Goal: Task Accomplishment & Management: Complete application form

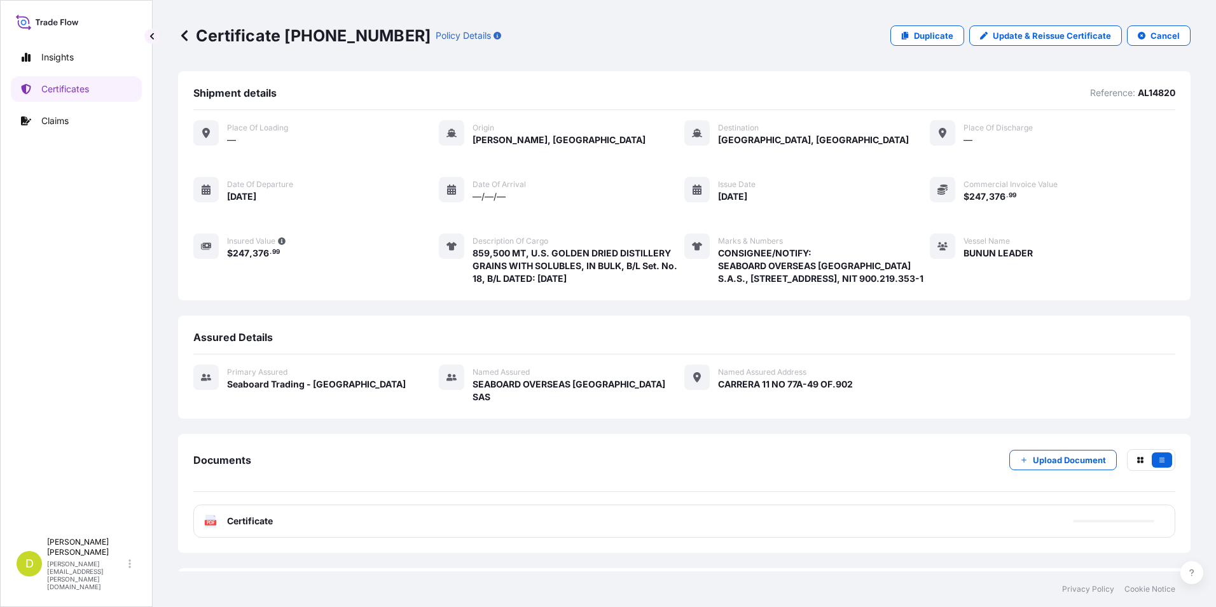
click at [96, 85] on link "Certificates" at bounding box center [76, 88] width 131 height 25
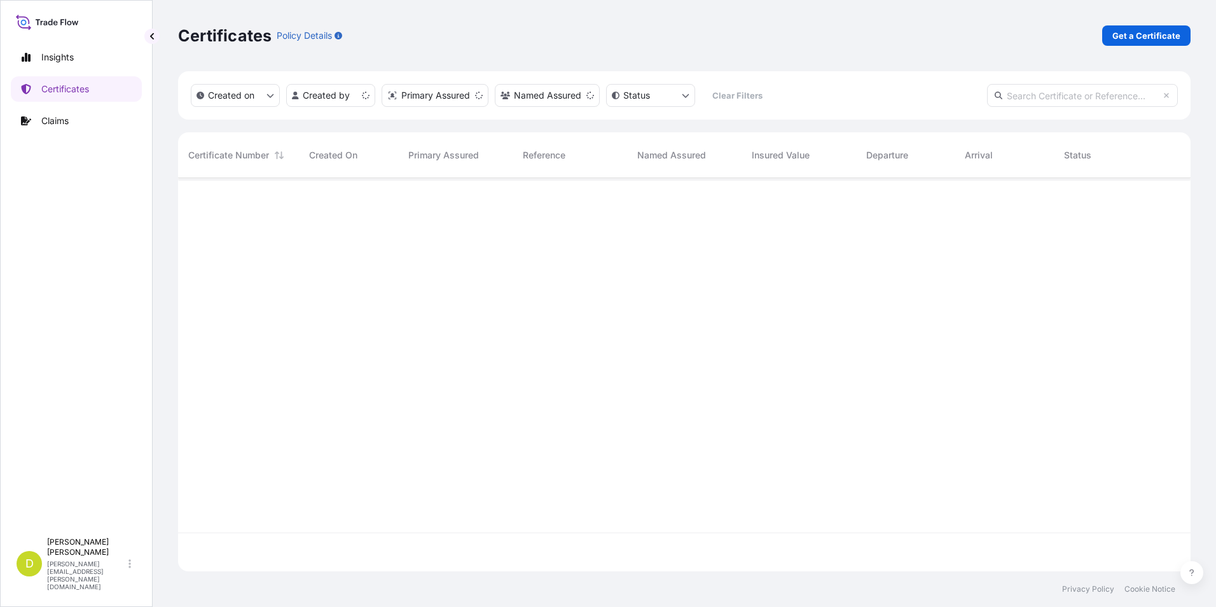
scroll to position [391, 1003]
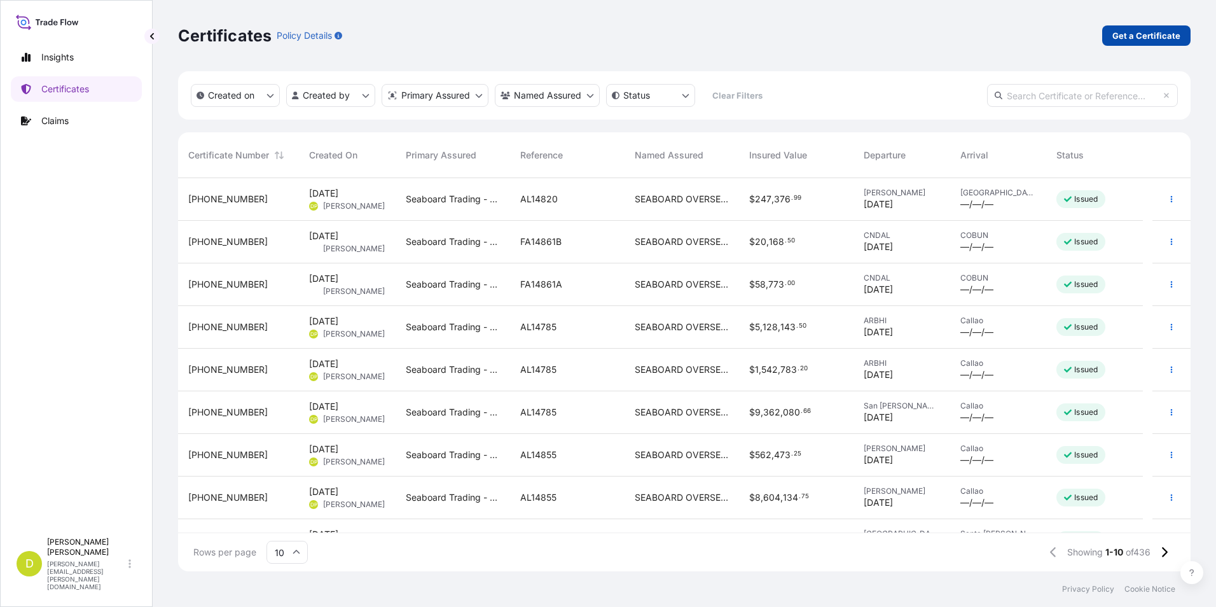
click at [1148, 40] on p "Get a Certificate" at bounding box center [1147, 35] width 68 height 13
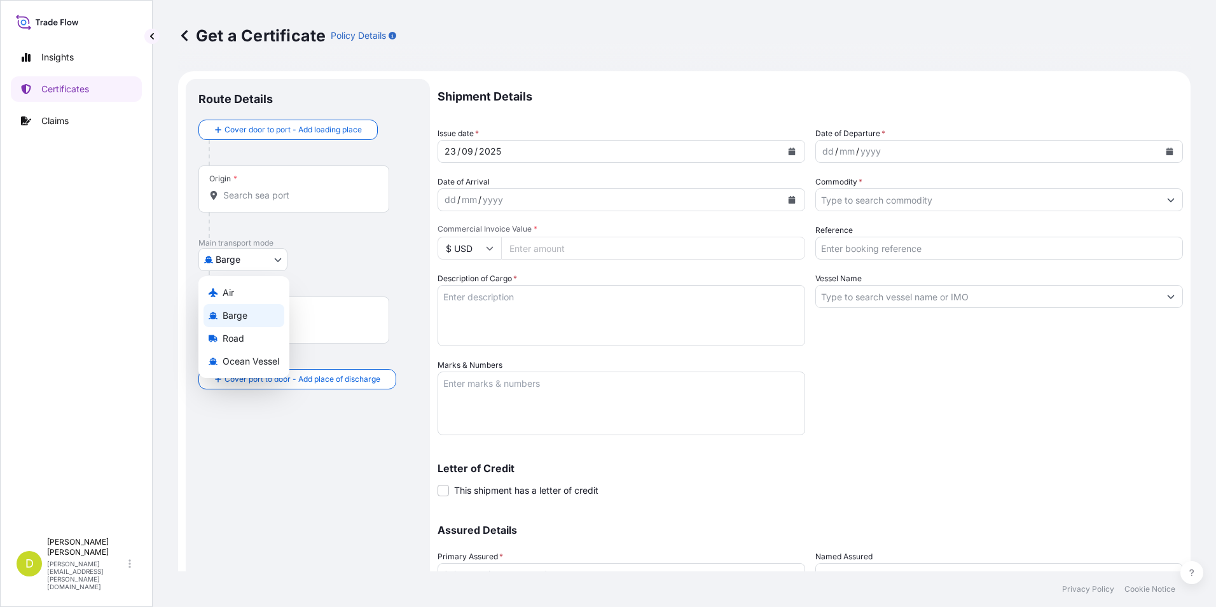
click at [264, 259] on body "Insights Certificates Claims D [PERSON_NAME] [PERSON_NAME][EMAIL_ADDRESS][PERSO…" at bounding box center [608, 303] width 1216 height 607
click at [271, 363] on span "Ocean Vessel" at bounding box center [251, 361] width 57 height 13
select select "Ocean Vessel"
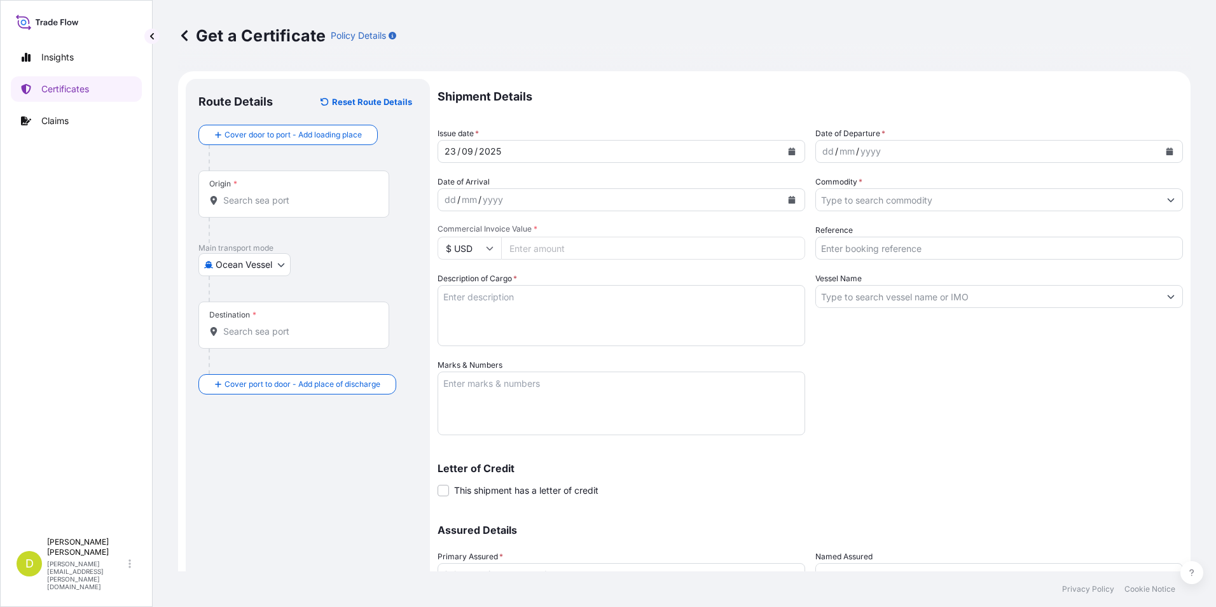
click at [305, 206] on input "Origin *" at bounding box center [298, 200] width 150 height 13
paste input "[PERSON_NAME], [GEOGRAPHIC_DATA]"
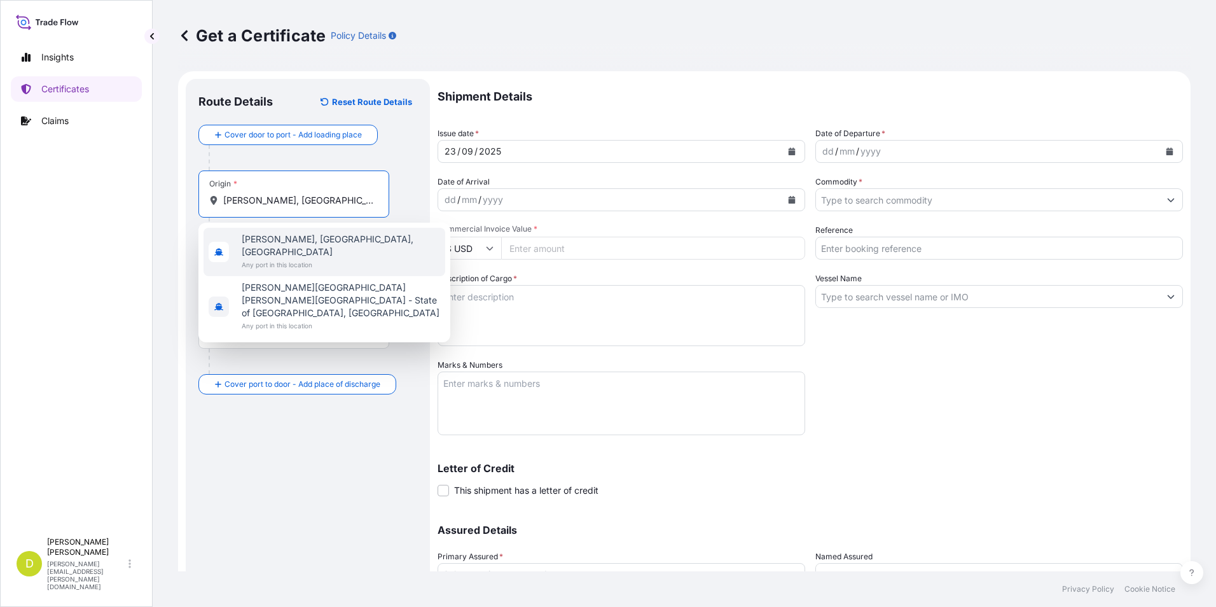
click at [300, 258] on span "Any port in this location" at bounding box center [341, 264] width 199 height 13
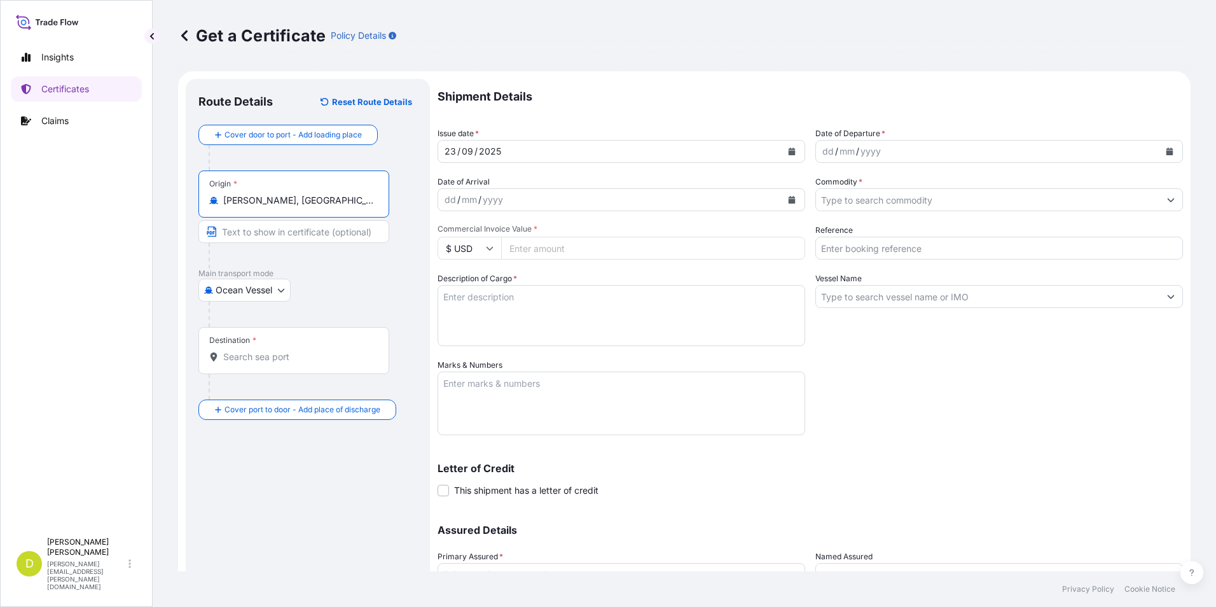
type input "[PERSON_NAME], [GEOGRAPHIC_DATA], [GEOGRAPHIC_DATA]"
click at [337, 240] on input "Text to appear on certificate" at bounding box center [294, 231] width 191 height 23
paste input "[PERSON_NAME], [GEOGRAPHIC_DATA]"
type input "[PERSON_NAME], [GEOGRAPHIC_DATA]"
click at [305, 352] on input "Destination *" at bounding box center [298, 357] width 150 height 13
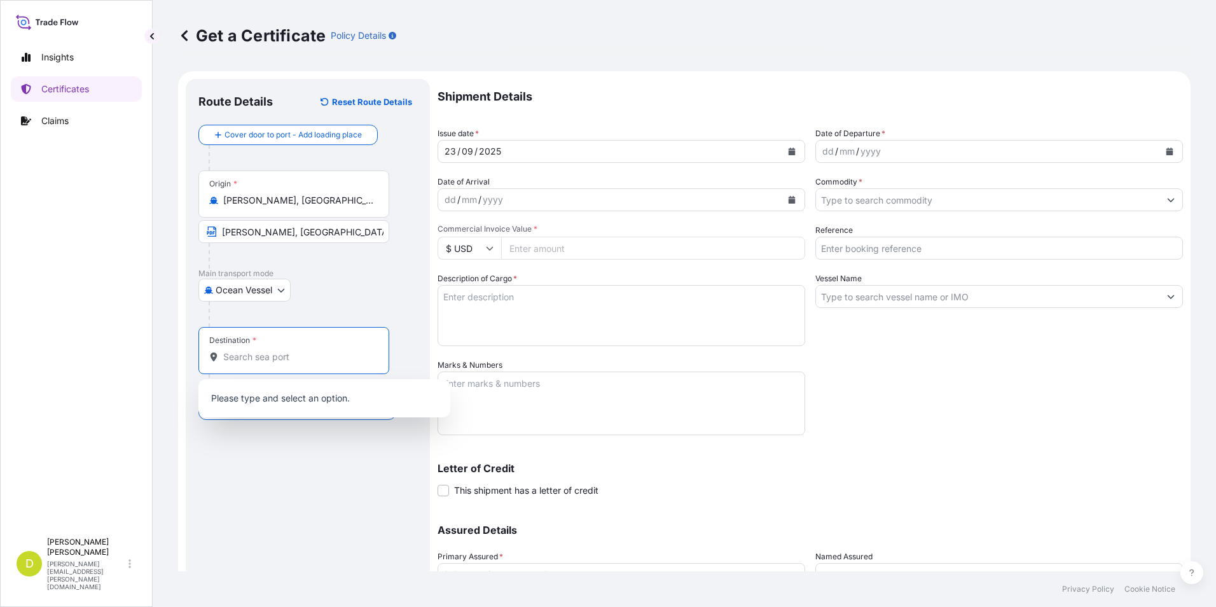
paste input "RIO HAINA, [GEOGRAPHIC_DATA]"
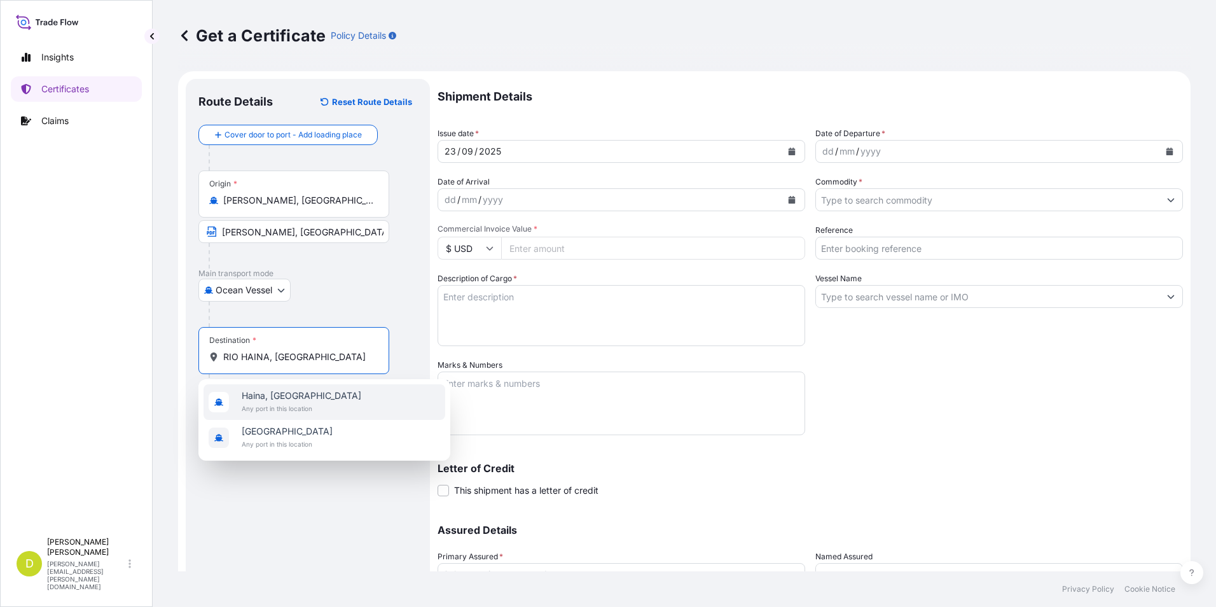
click at [319, 407] on span "Any port in this location" at bounding box center [302, 408] width 120 height 13
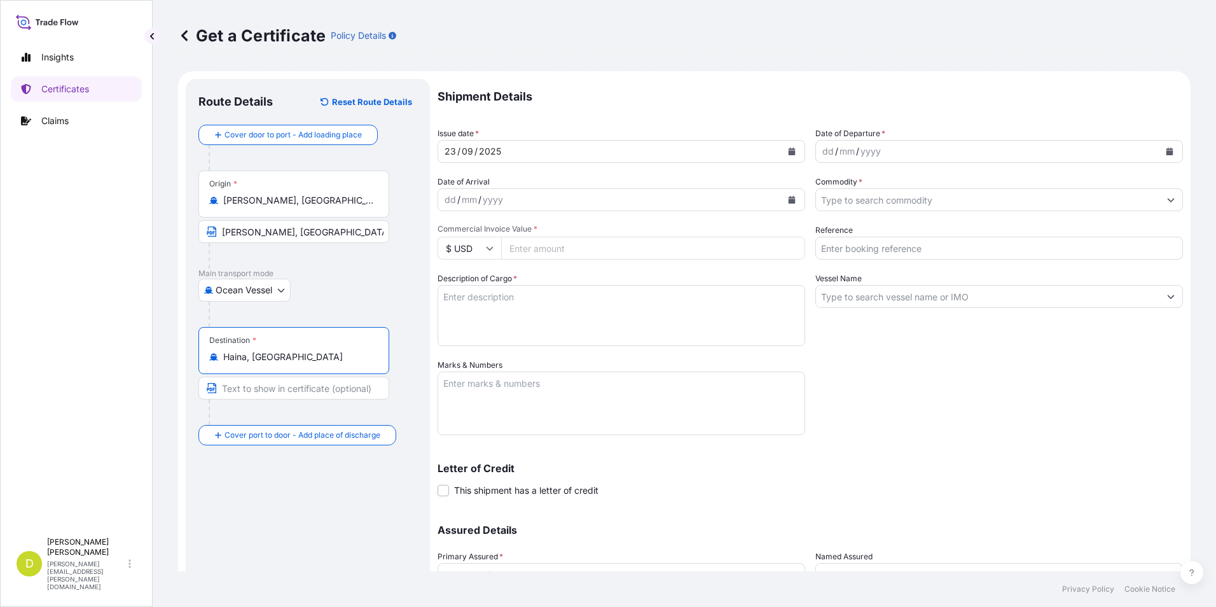
type input "Haina, [GEOGRAPHIC_DATA]"
click at [312, 387] on input "Text to appear on certificate" at bounding box center [294, 388] width 191 height 23
paste input "RIO HAINA, [GEOGRAPHIC_DATA]"
type input "RIO HAINA, [GEOGRAPHIC_DATA]"
click at [346, 310] on div at bounding box center [313, 314] width 209 height 25
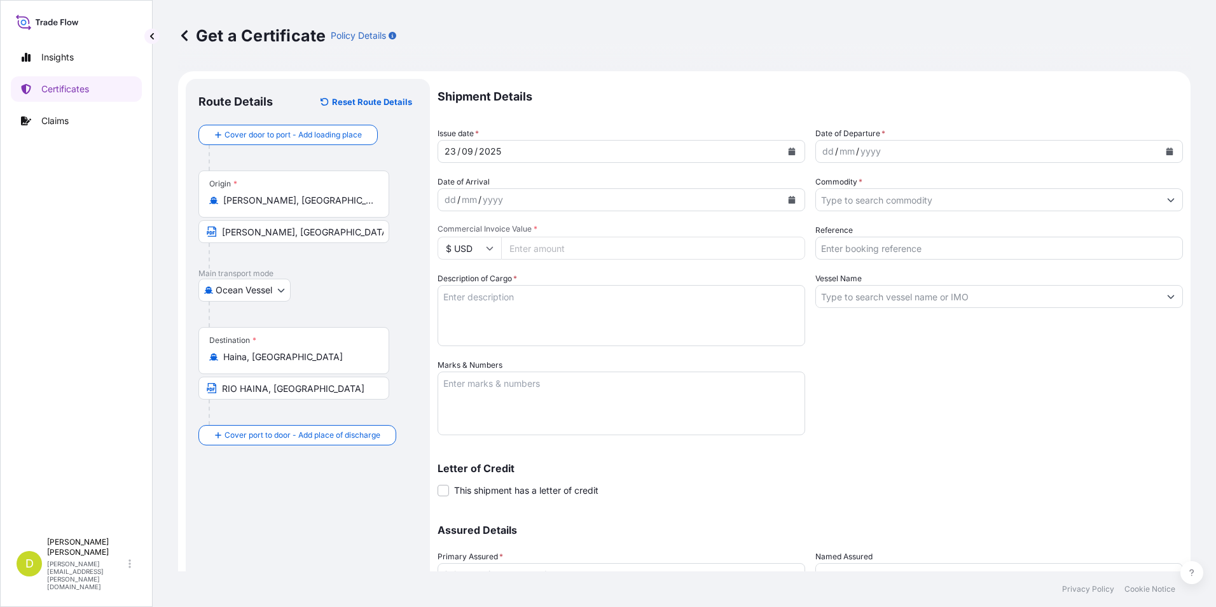
click at [824, 153] on div "dd" at bounding box center [828, 151] width 14 height 15
click at [826, 153] on div "dd" at bounding box center [828, 151] width 14 height 15
click at [884, 209] on input "Commodity *" at bounding box center [988, 199] width 344 height 23
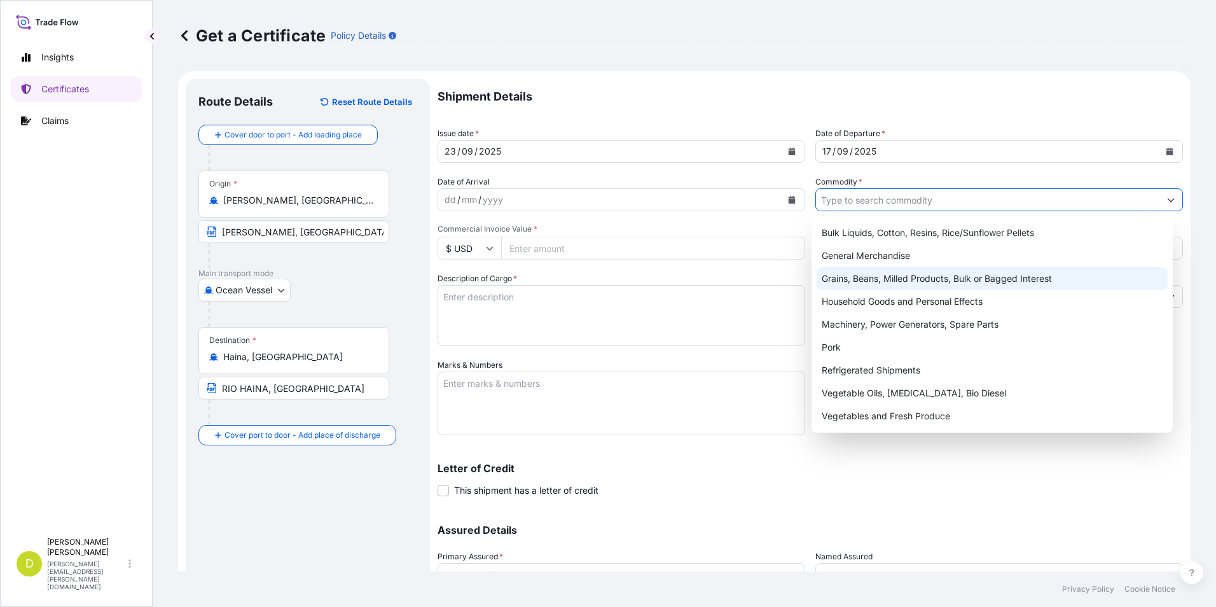
click at [873, 271] on div "Grains, Beans, Milled Products, Bulk or Bagged Interest" at bounding box center [993, 278] width 352 height 23
type input "Grains, Beans, Milled Products, Bulk or Bagged Interest"
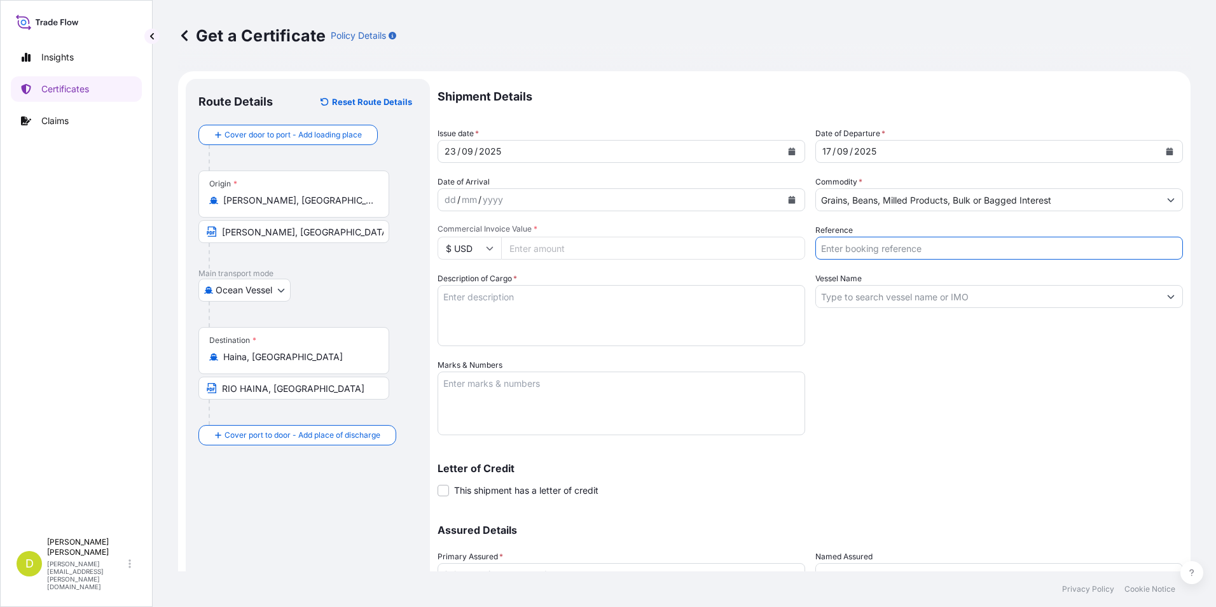
click at [900, 246] on input "Reference" at bounding box center [1000, 248] width 368 height 23
type input "AL14801"
click at [905, 291] on input "Vessel Name" at bounding box center [988, 296] width 344 height 23
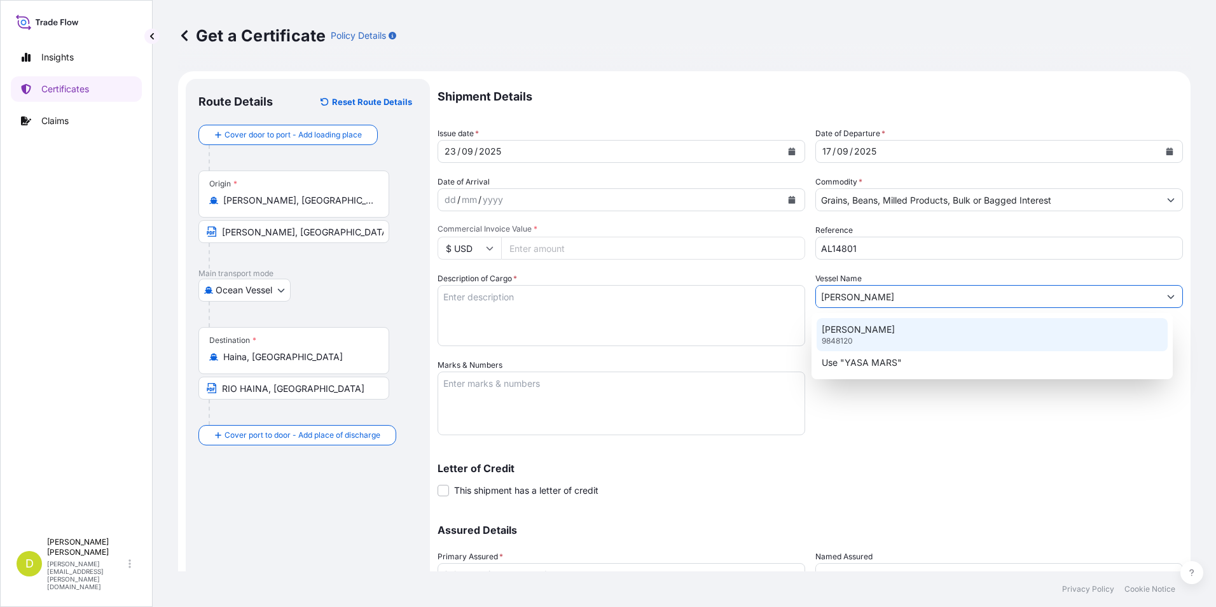
click at [923, 327] on div "YASA MARS 9848120" at bounding box center [993, 334] width 352 height 33
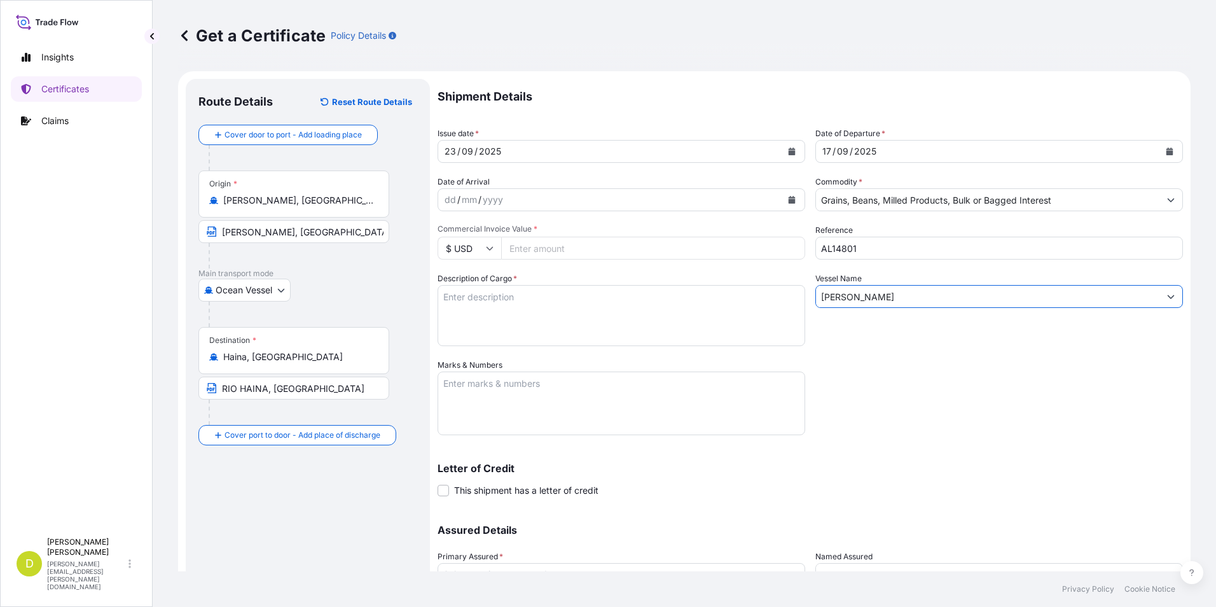
type input "[PERSON_NAME]"
click at [571, 249] on input "Commercial Invoice Value *" at bounding box center [653, 248] width 304 height 23
type input "511940"
type input "511940.00"
click at [547, 302] on textarea "Description of Cargo *" at bounding box center [622, 315] width 368 height 61
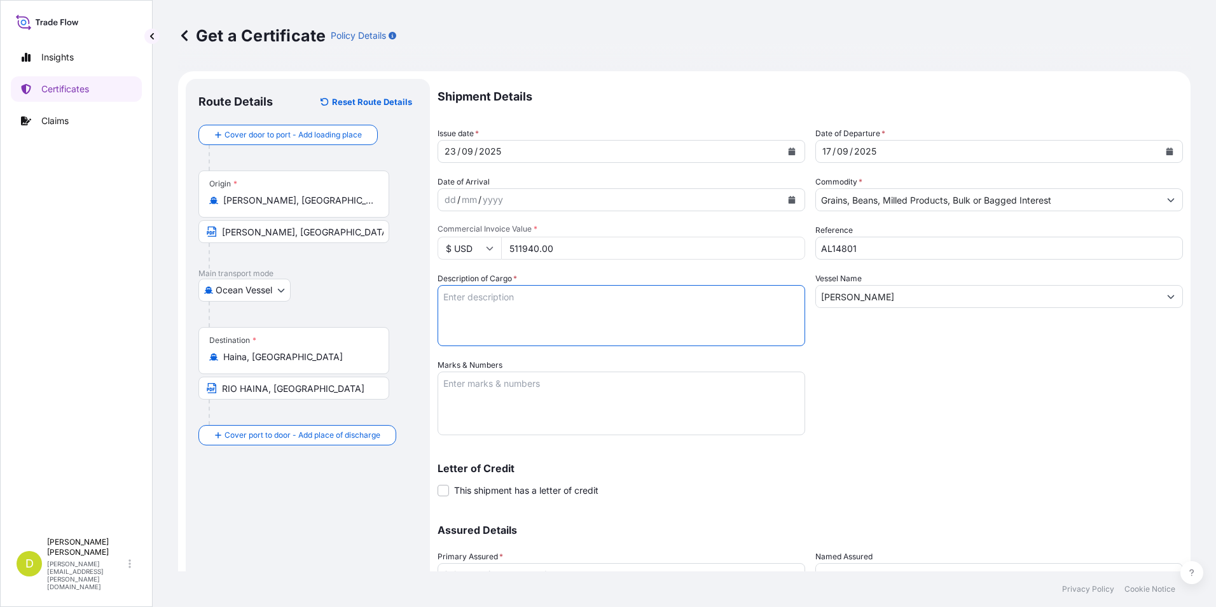
drag, startPoint x: 707, startPoint y: 304, endPoint x: 694, endPoint y: 302, distance: 13.5
click at [708, 304] on textarea "Description of Cargo *" at bounding box center [622, 315] width 368 height 61
paste textarea "2.000,000"
click at [694, 302] on textarea "2.000,000" at bounding box center [622, 315] width 368 height 61
click at [529, 293] on textarea "2.000,000 MT," at bounding box center [622, 315] width 368 height 61
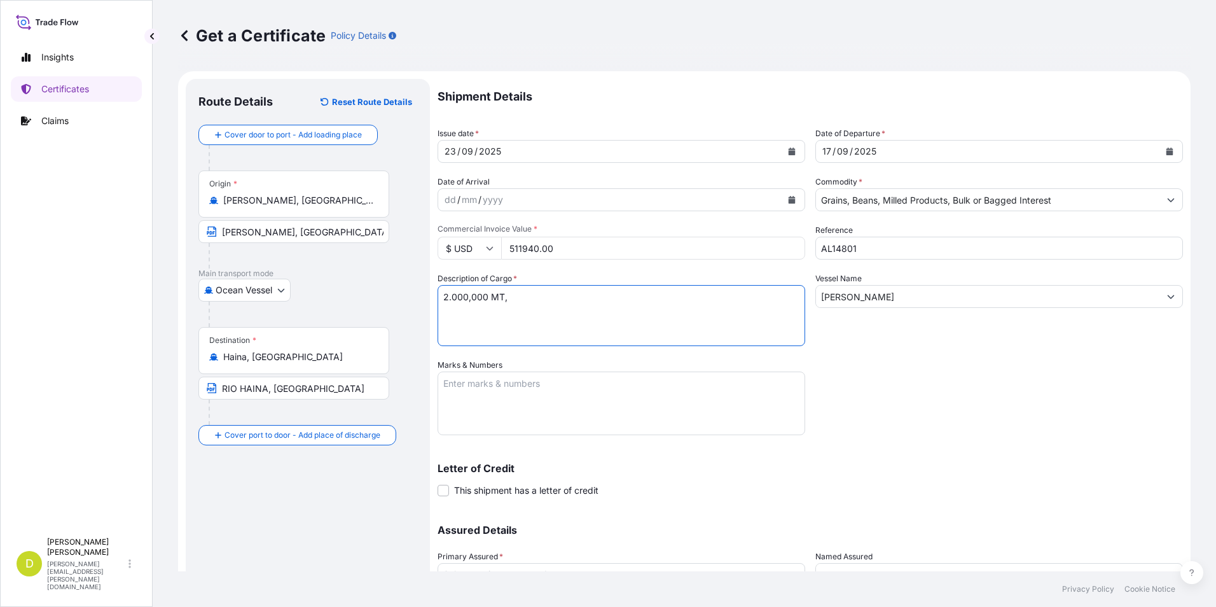
paste textarea "BRAZILIAN YELLOW CORN, IN BULK"
click at [703, 299] on textarea "2.000,000 MT, BRAZILIAN YELLOW CORN, IN BULK" at bounding box center [622, 315] width 368 height 61
type textarea "2.000,000 MT, BRAZILIAN YELLOW CORN, IN BULK, B/L No. 02, B/L DATED: [DATE]"
click at [614, 387] on textarea "Marks & Numbers" at bounding box center [622, 404] width 368 height 64
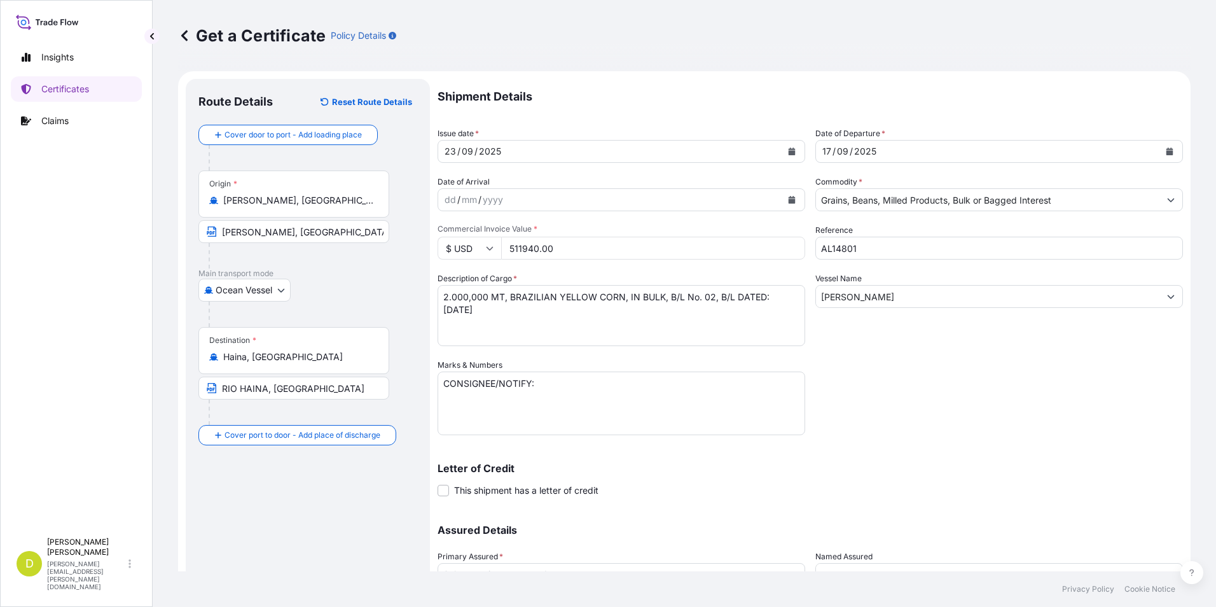
click at [578, 413] on textarea "CONSIGNEE/NOTIFY:" at bounding box center [622, 404] width 368 height 64
paste textarea "ECCUS S.A.S., CALLE [PERSON_NAME], ESQ. CARRETERA [GEOGRAPHIC_DATA][PERSON_NAME…"
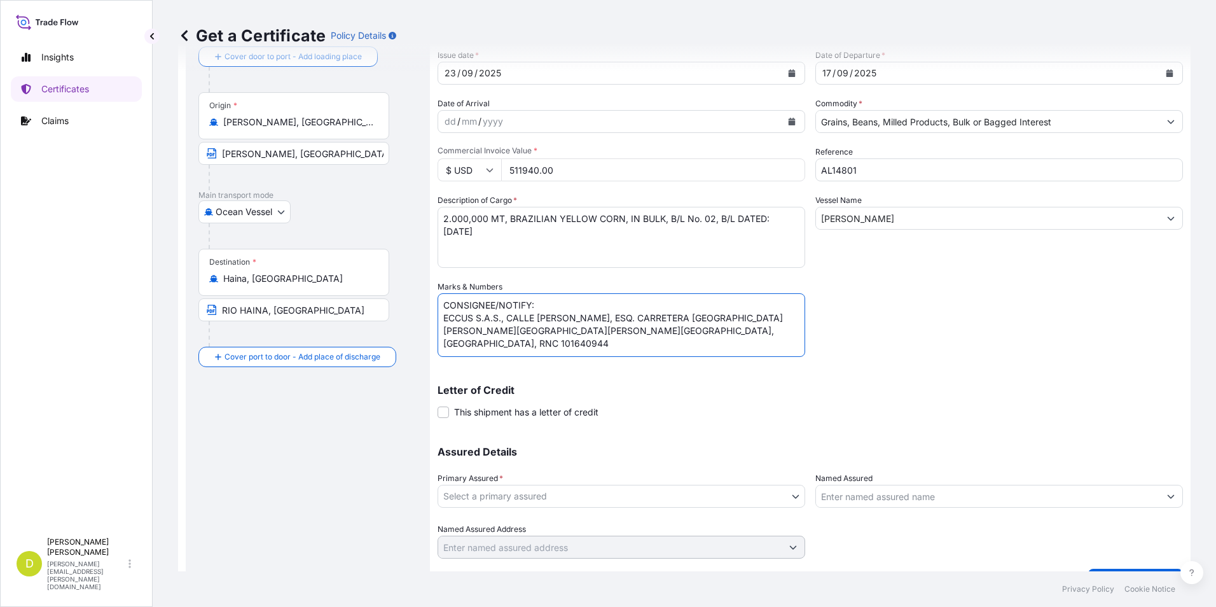
scroll to position [109, 0]
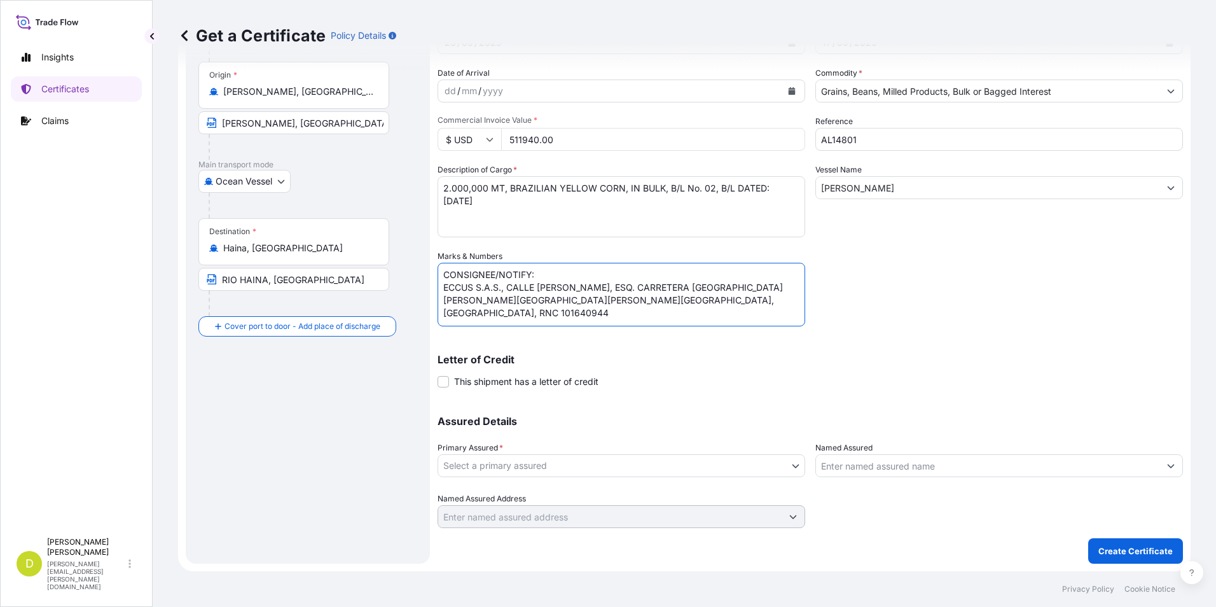
type textarea "CONSIGNEE/NOTIFY: ECCUS S.A.S., CALLE [PERSON_NAME], ESQ. CARRETERA [GEOGRAPHIC…"
click at [734, 469] on body "Insights Certificates Claims D [PERSON_NAME] [PERSON_NAME][EMAIL_ADDRESS][PERSO…" at bounding box center [608, 303] width 1216 height 607
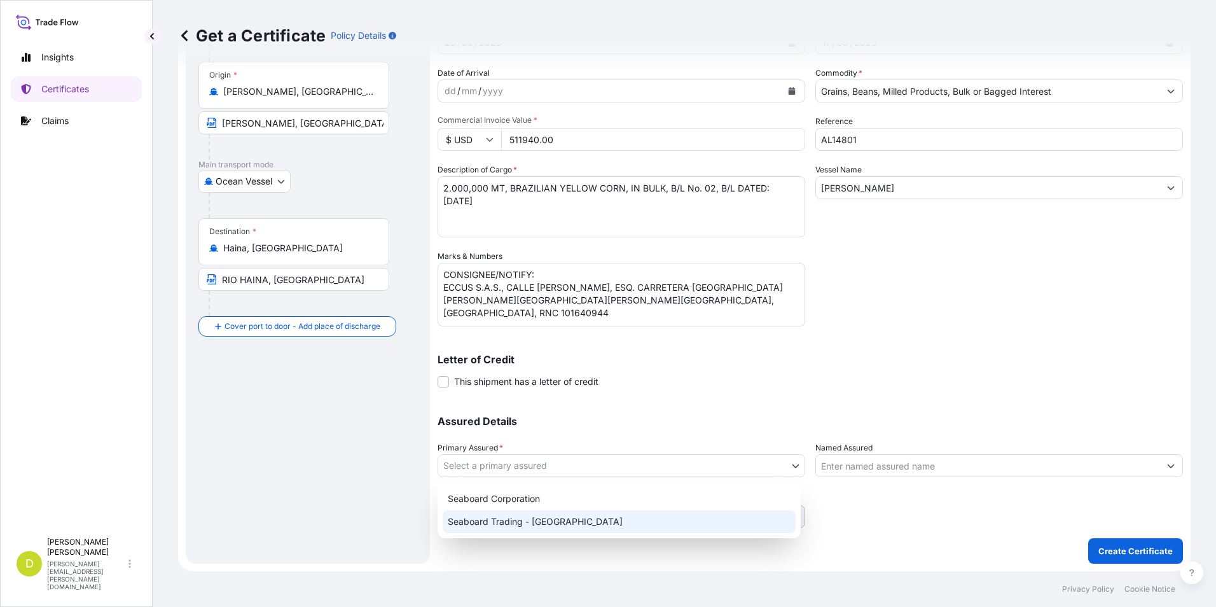
click at [655, 520] on div "Seaboard Trading - [GEOGRAPHIC_DATA]" at bounding box center [619, 521] width 353 height 23
select select "31639"
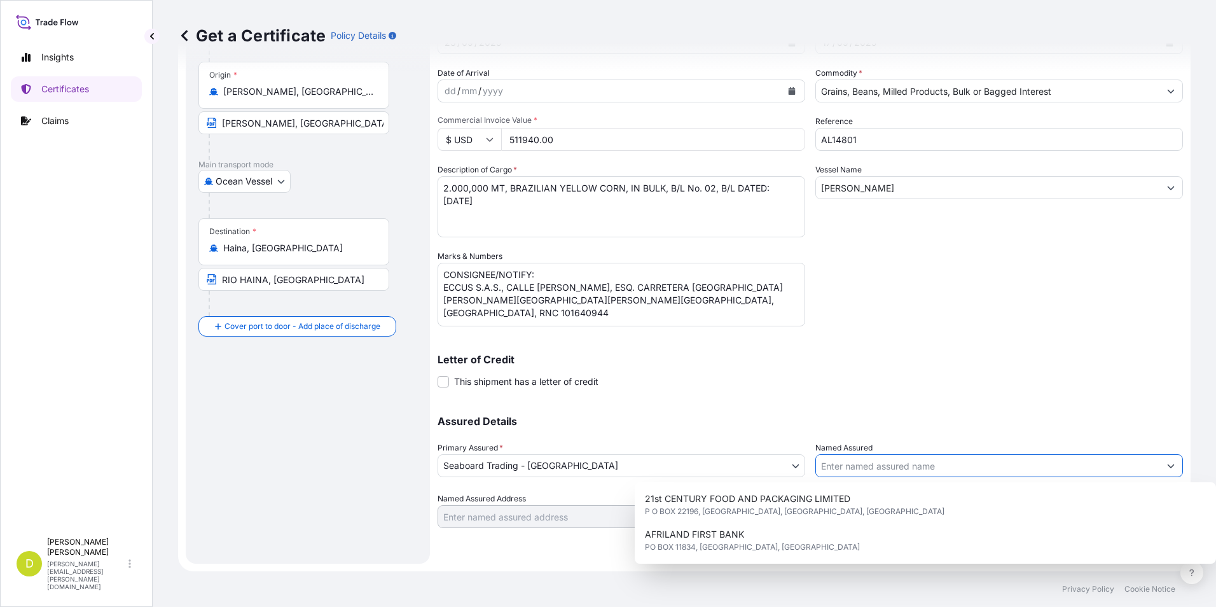
click at [901, 470] on input "Named Assured" at bounding box center [988, 465] width 344 height 23
type input "Y"
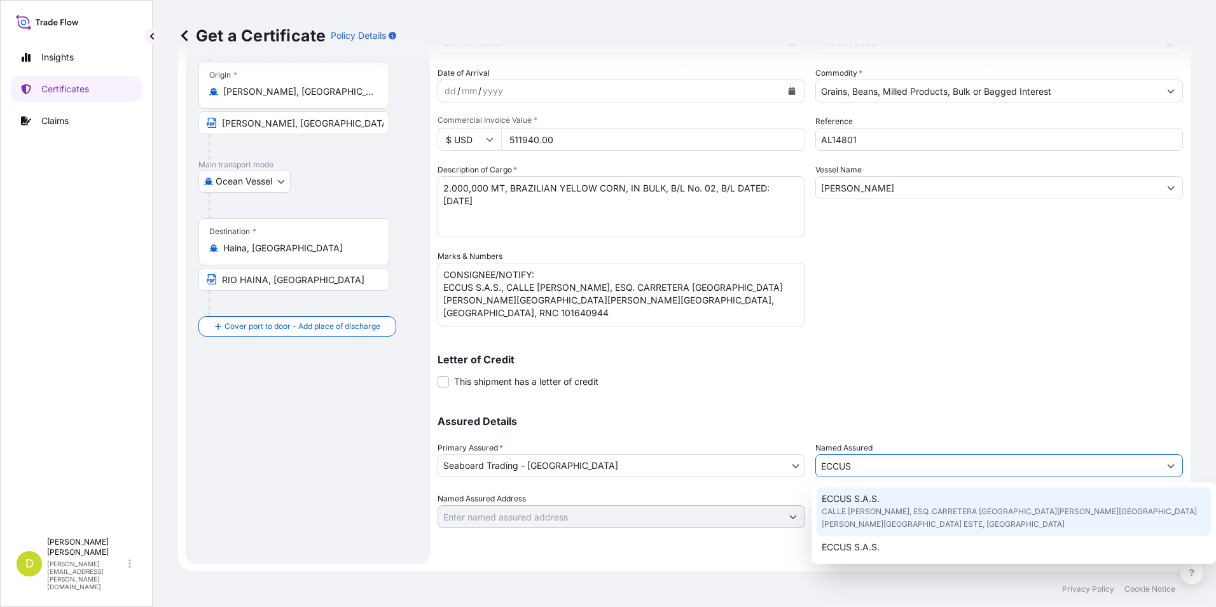
click at [917, 498] on div "ECCUS S.A.S. CALLE [PERSON_NAME], ESQ. CARRETERA [GEOGRAPHIC_DATA][PERSON_NAME]…" at bounding box center [1014, 511] width 395 height 48
type input "ECCUS S.A.S."
type input "CALLE [PERSON_NAME], ESQ. CARRETERA [GEOGRAPHIC_DATA][PERSON_NAME][GEOGRAPHIC_D…"
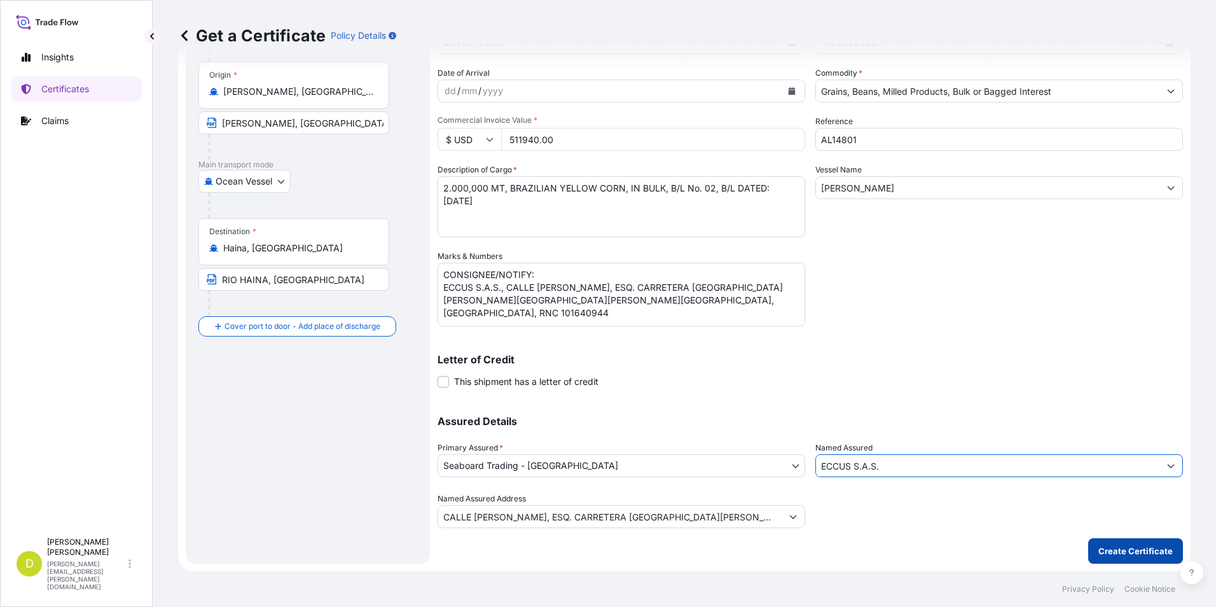
type input "ECCUS S.A.S."
click at [1100, 548] on p "Create Certificate" at bounding box center [1136, 551] width 74 height 13
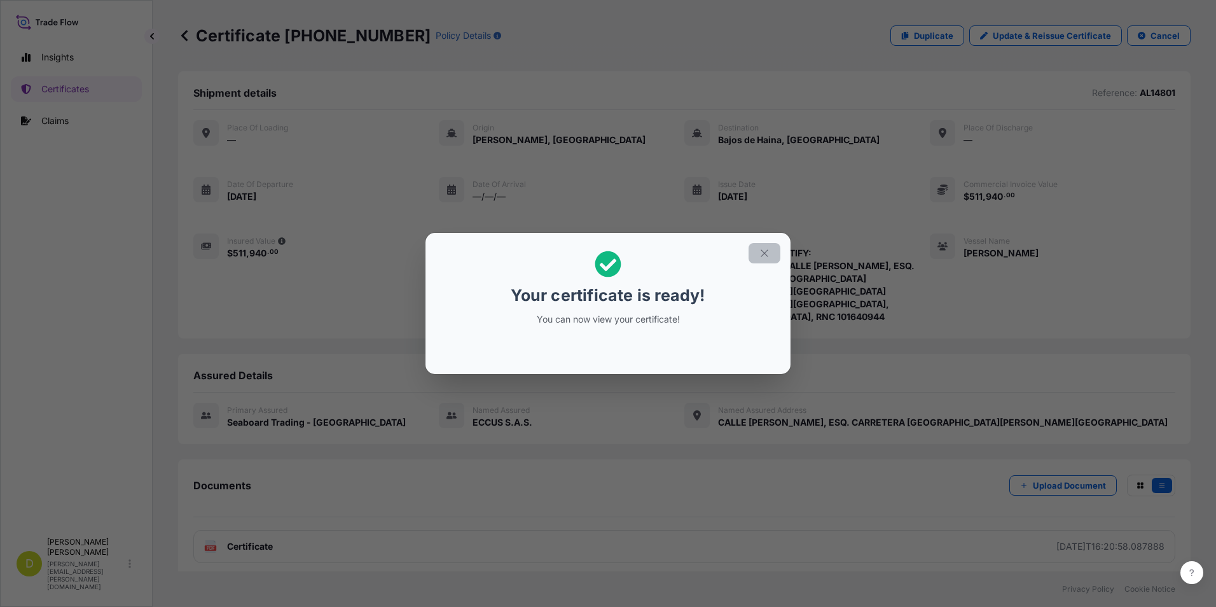
click at [766, 251] on icon "button" at bounding box center [764, 252] width 11 height 11
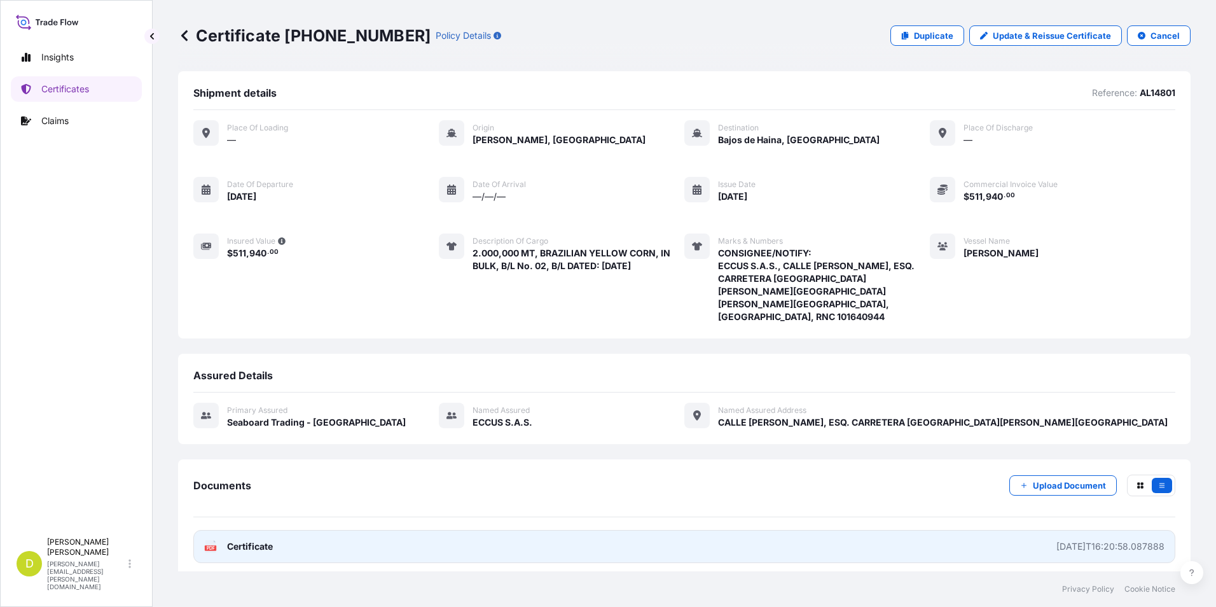
click at [1108, 540] on div "[DATE]T16:20:58.087888" at bounding box center [1111, 546] width 108 height 13
